Goal: Transaction & Acquisition: Obtain resource

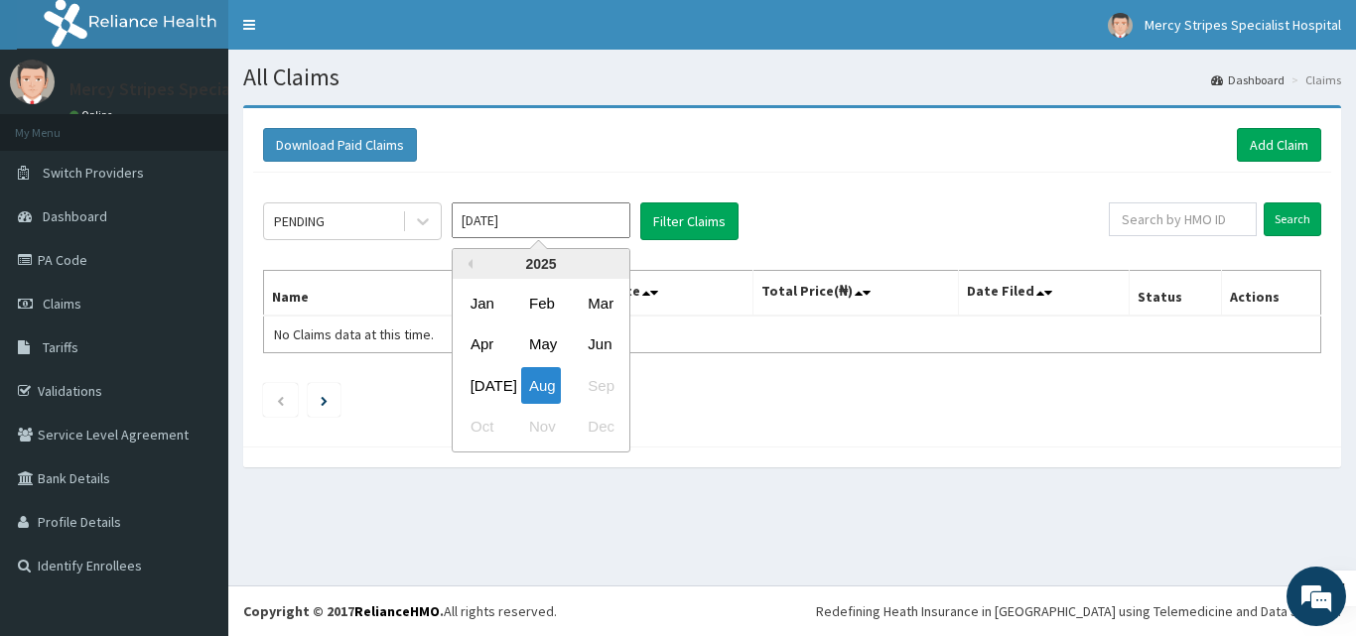
click at [527, 232] on input "[DATE]" at bounding box center [541, 220] width 179 height 36
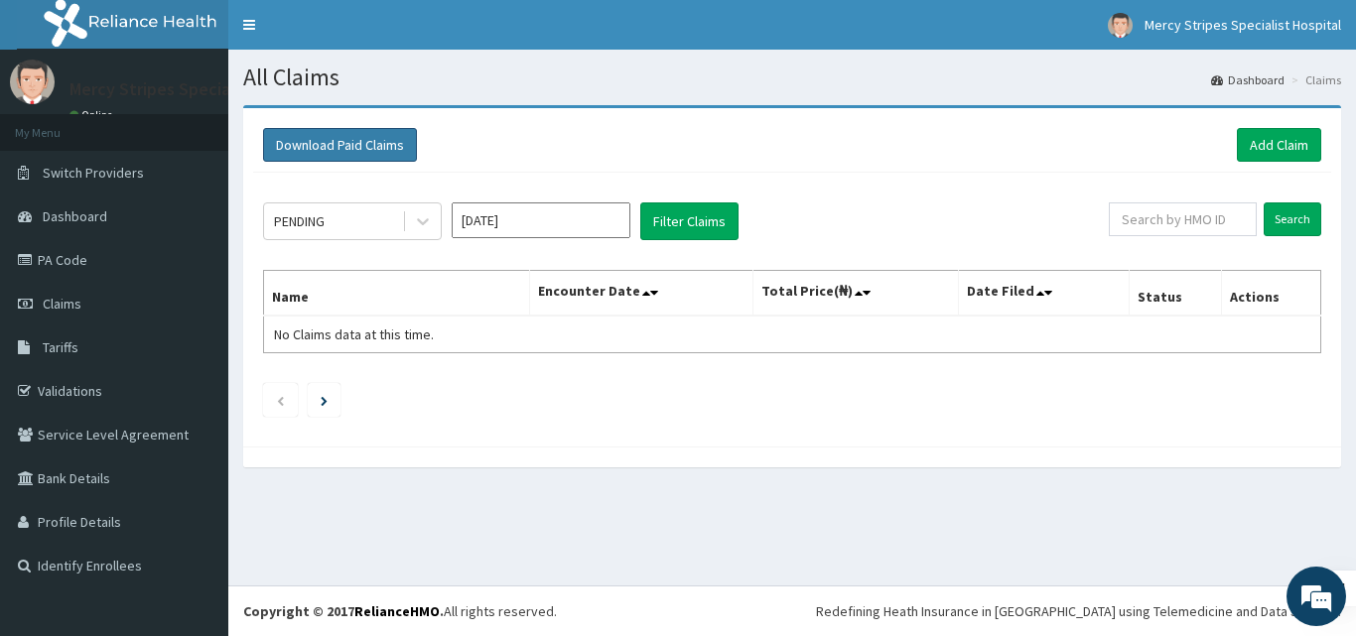
click at [369, 144] on button "Download Paid Claims" at bounding box center [340, 145] width 154 height 34
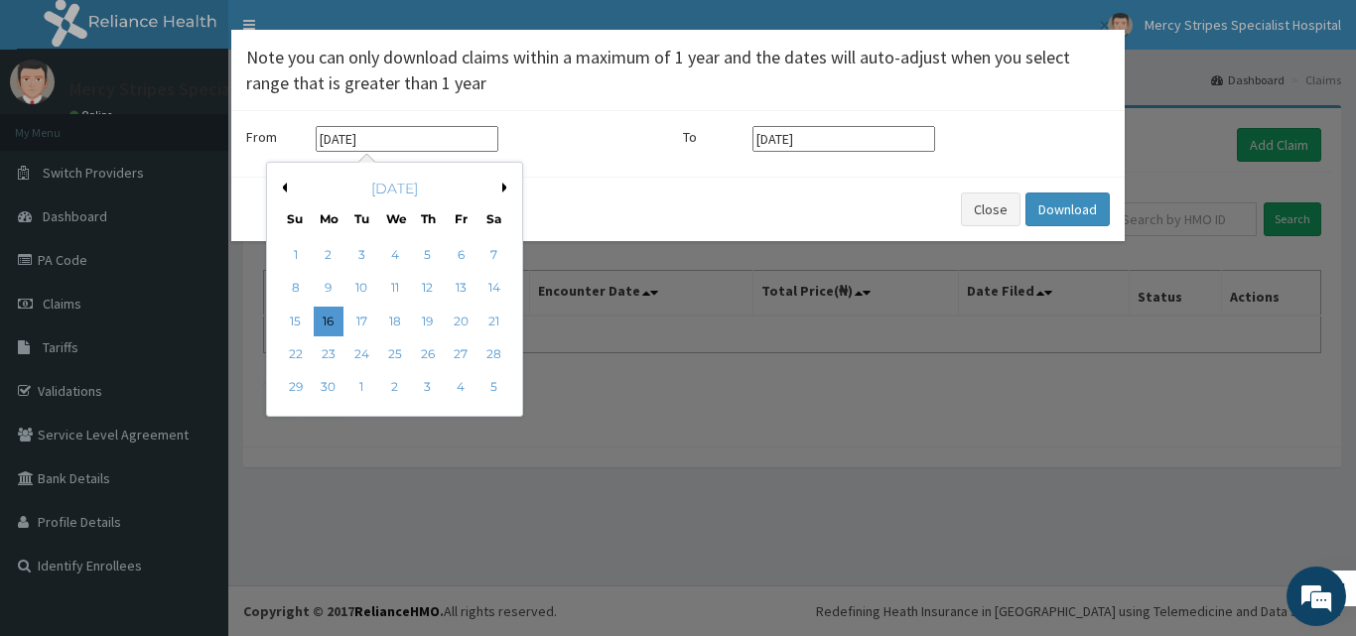
click at [405, 131] on input "[DATE]" at bounding box center [407, 139] width 183 height 26
click at [277, 189] on button "Previous Month" at bounding box center [282, 188] width 10 height 10
click at [506, 190] on button "Next Month" at bounding box center [507, 188] width 10 height 10
click at [434, 249] on div "1" at bounding box center [428, 255] width 30 height 30
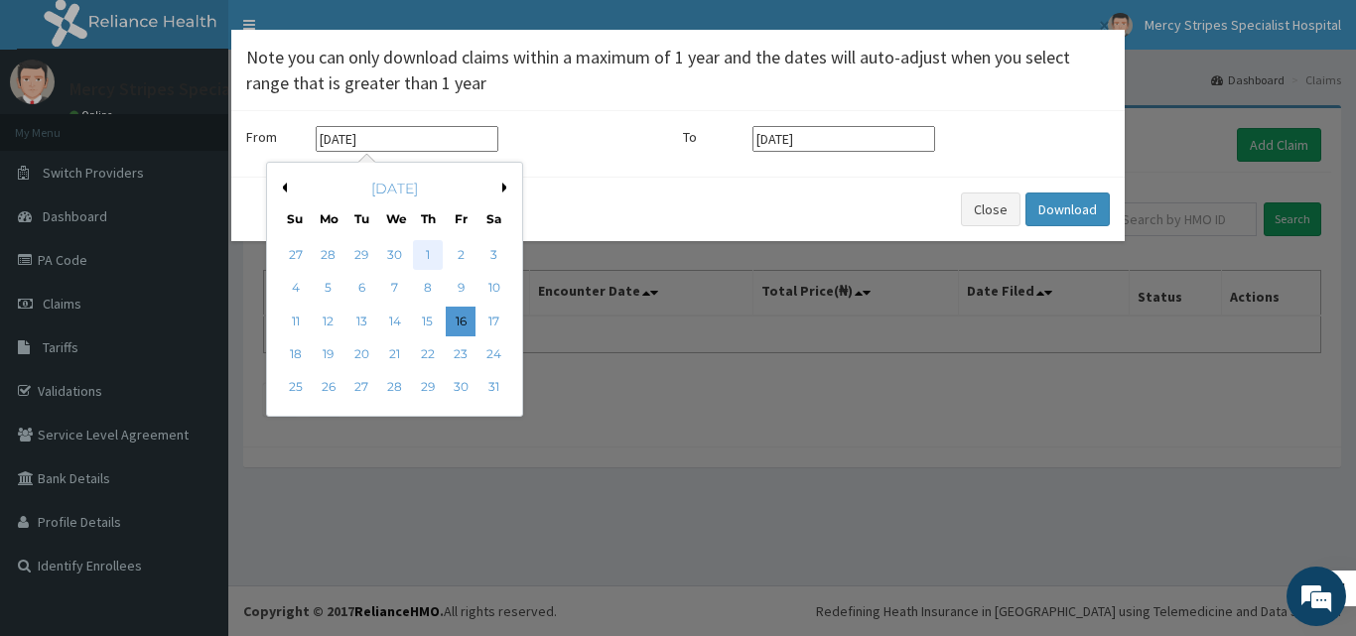
type input "[DATE]"
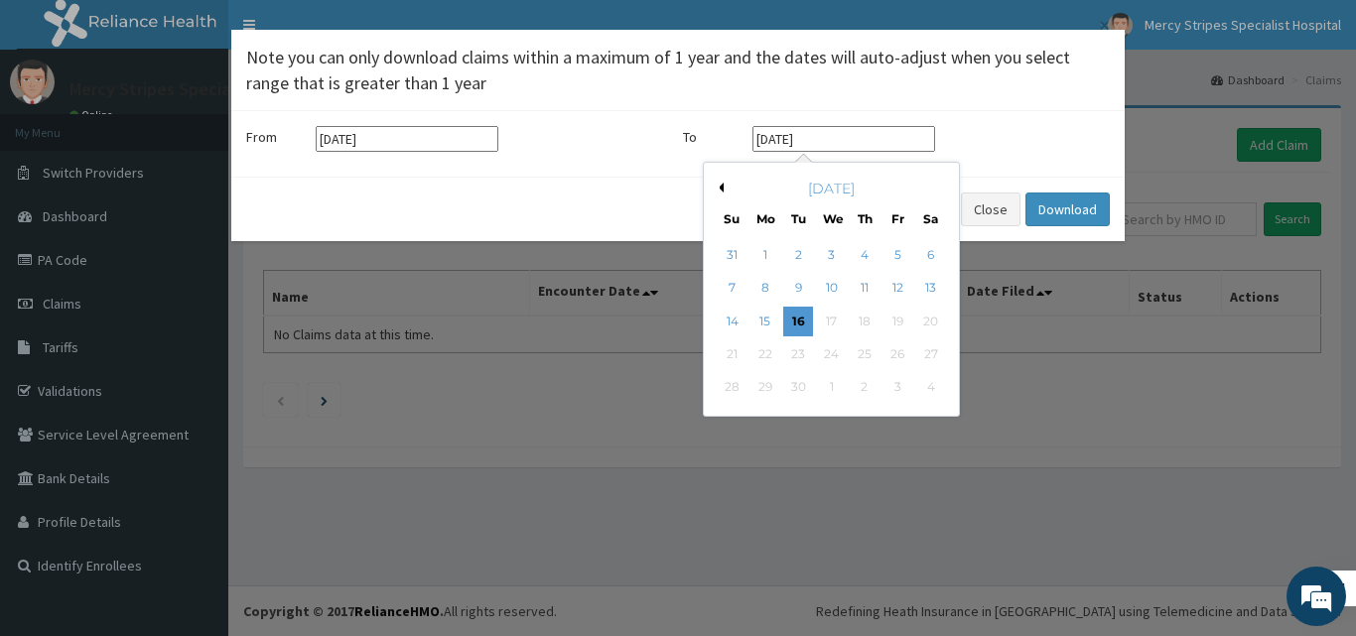
click at [835, 138] on input "[DATE]" at bounding box center [843, 139] width 183 height 26
click at [725, 190] on div "[DATE]" at bounding box center [831, 189] width 239 height 20
click at [723, 190] on div "[DATE]" at bounding box center [831, 189] width 239 height 20
click at [720, 190] on div "Previous Month [DATE] Su Mo Tu We Th Fr Sa 31 1 2 3 4 5 6 7 8 9 10 11 12 13 14 …" at bounding box center [831, 289] width 257 height 255
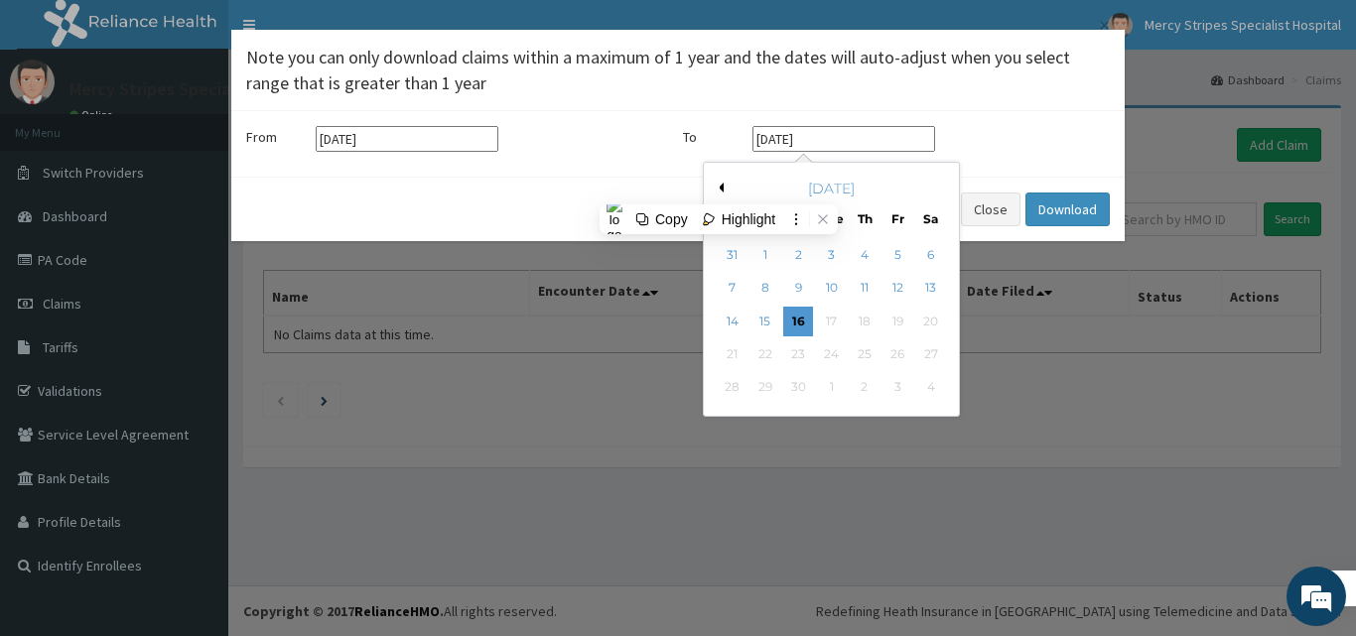
click at [720, 190] on button "Previous Month" at bounding box center [718, 188] width 10 height 10
click at [937, 183] on div "[DATE]" at bounding box center [831, 189] width 239 height 20
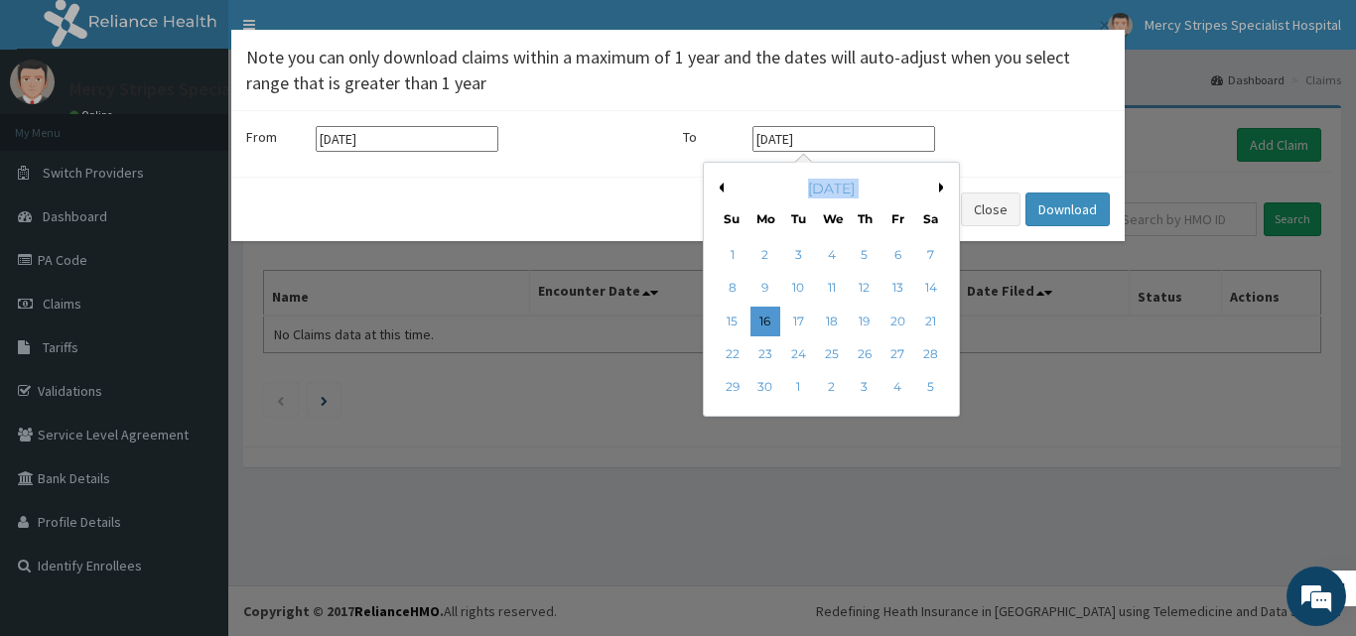
click at [938, 183] on div "[DATE]" at bounding box center [831, 189] width 239 height 20
click at [943, 191] on button "Next Month" at bounding box center [944, 188] width 10 height 10
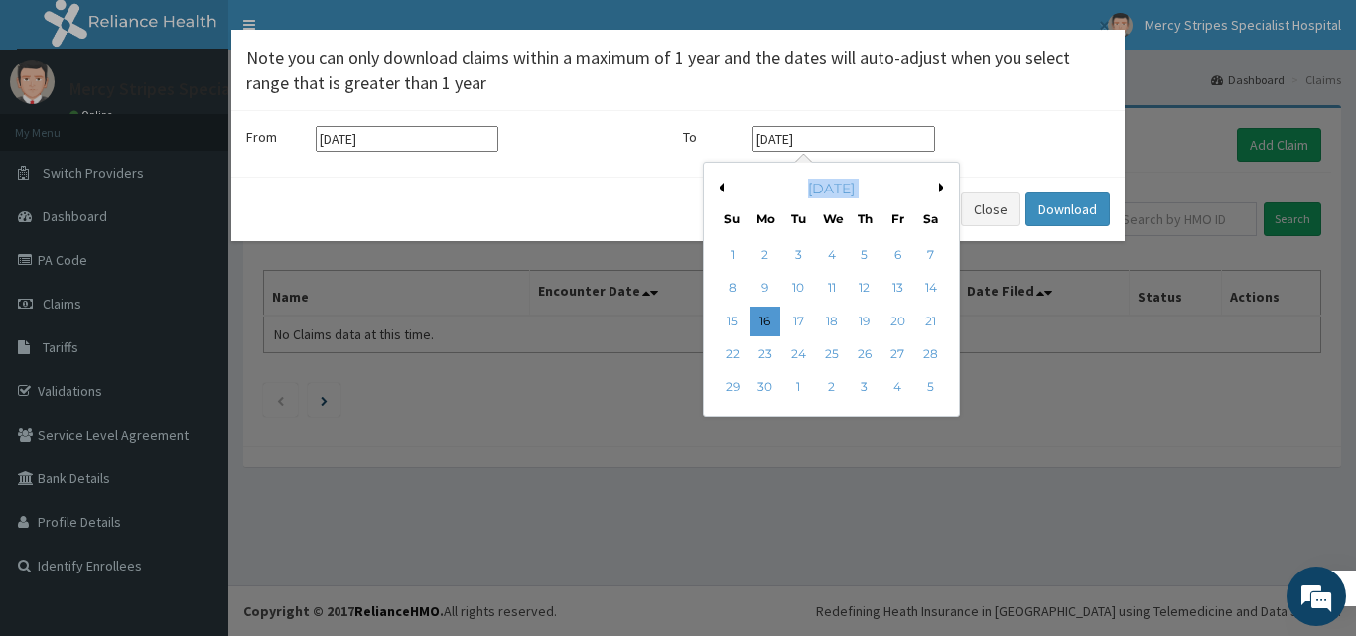
click at [943, 191] on button "Next Month" at bounding box center [944, 188] width 10 height 10
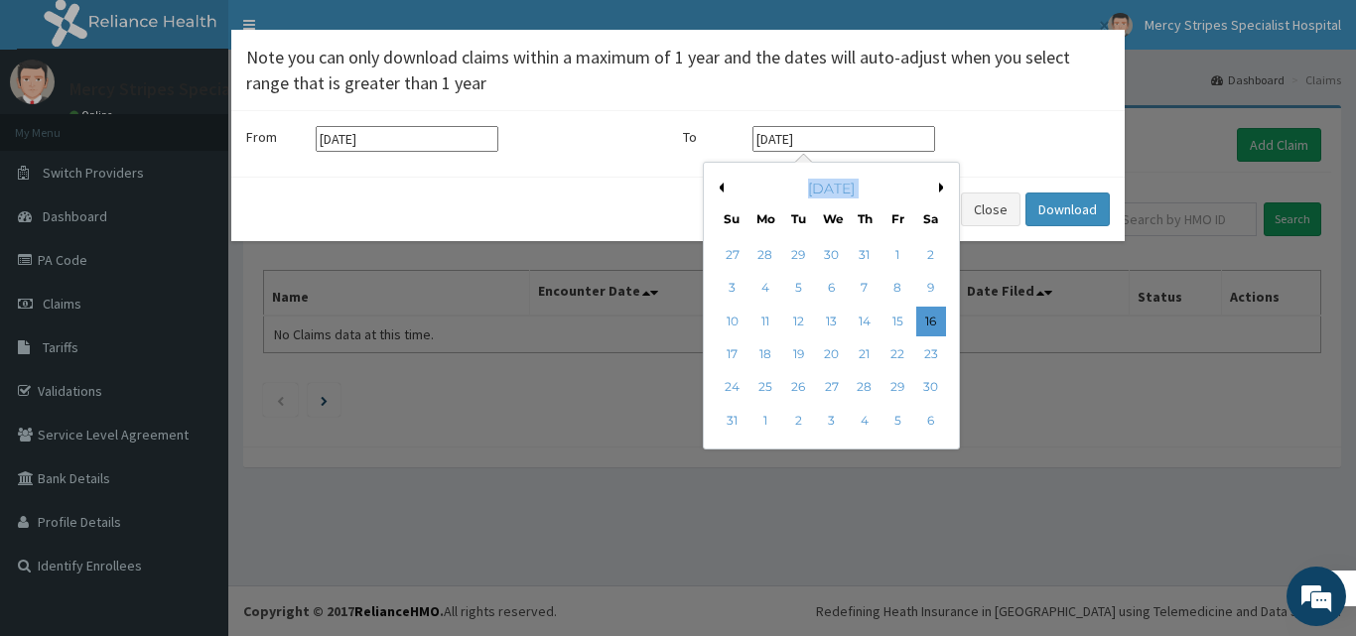
click at [943, 191] on button "Next Month" at bounding box center [944, 188] width 10 height 10
click at [943, 191] on div "[DATE]" at bounding box center [831, 189] width 239 height 20
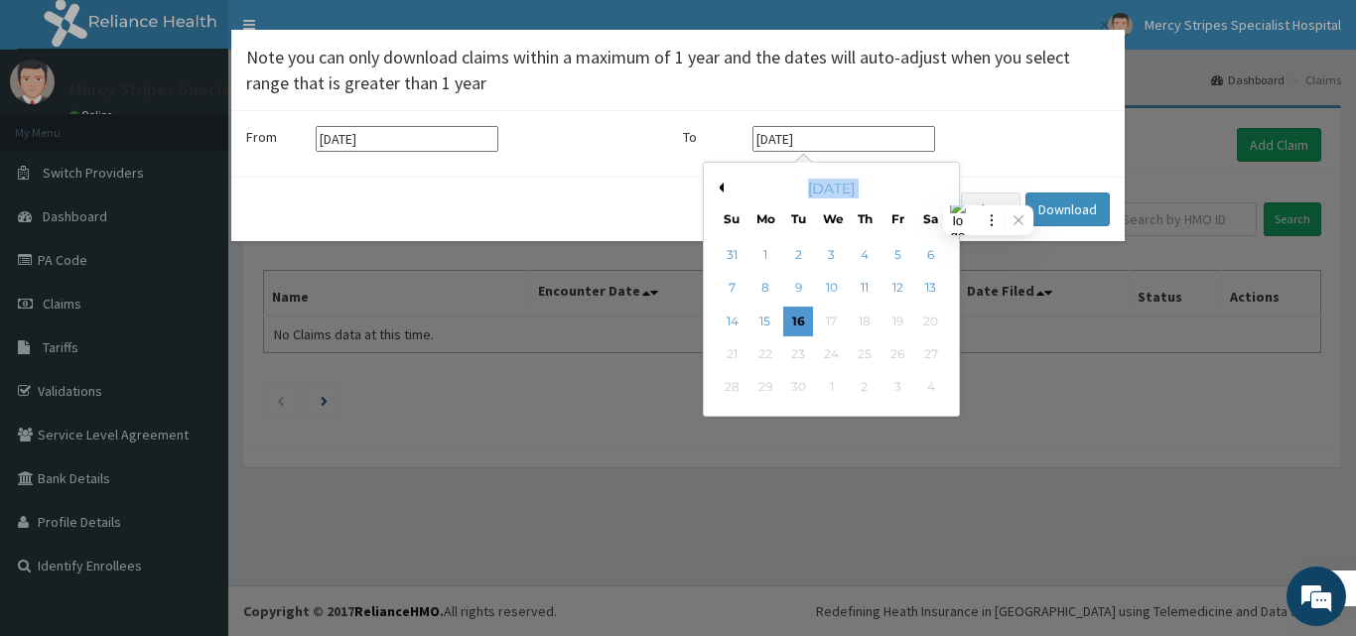
click at [943, 191] on div "[DATE]" at bounding box center [831, 189] width 239 height 20
click at [893, 275] on div "12" at bounding box center [897, 289] width 30 height 30
type input "[DATE]"
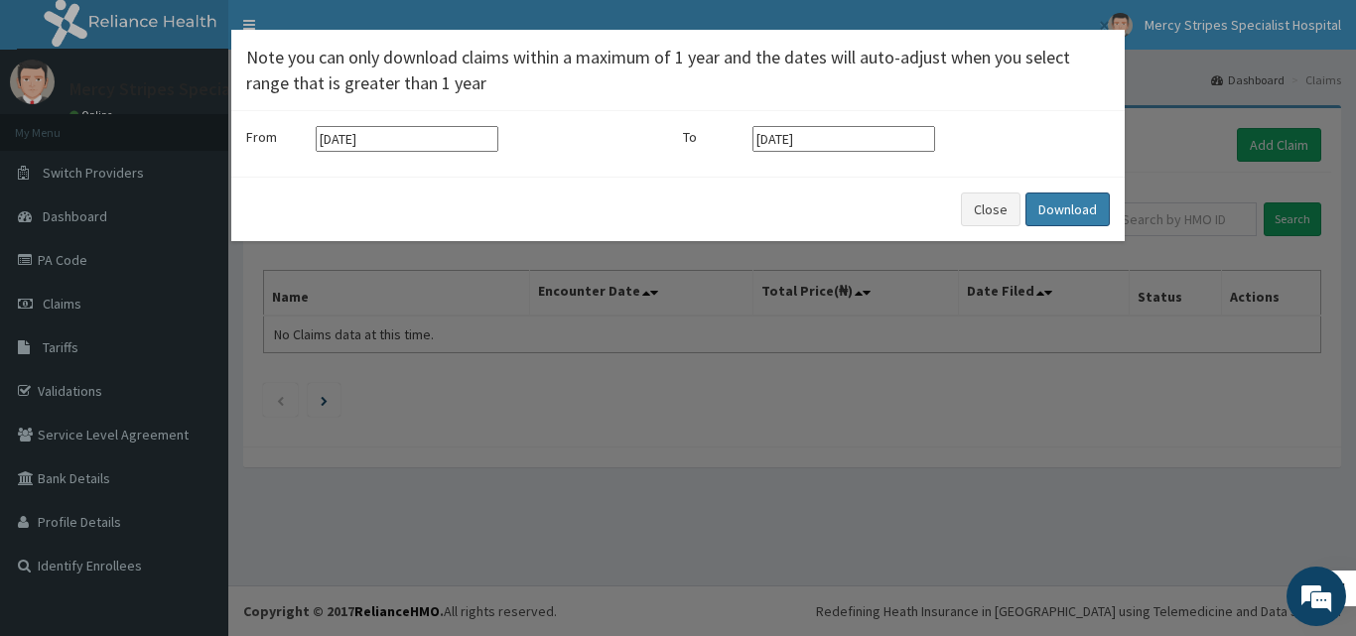
click at [1035, 211] on button "Download" at bounding box center [1067, 210] width 84 height 34
